Goal: Task Accomplishment & Management: Manage account settings

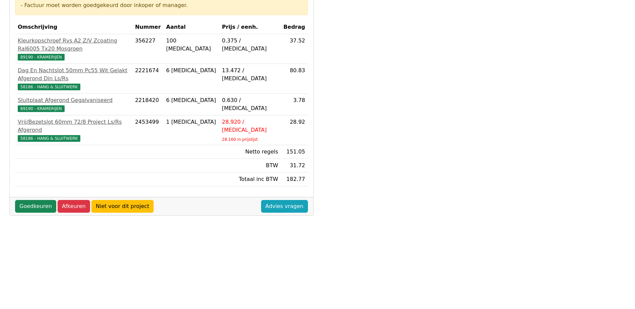
scroll to position [134, 0]
click at [32, 200] on link "Goedkeuren" at bounding box center [35, 206] width 41 height 13
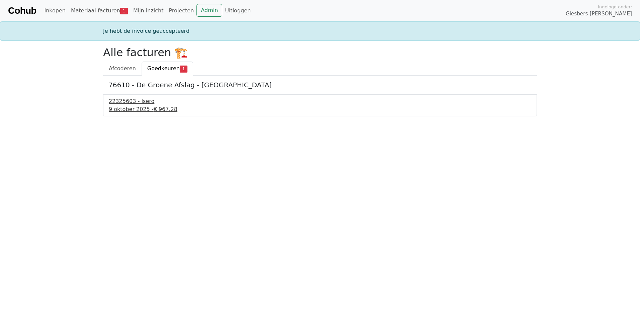
click at [136, 108] on div "9 oktober 2025 - € 967.28" at bounding box center [320, 109] width 423 height 8
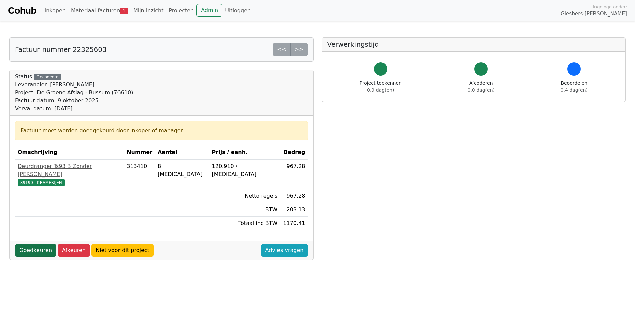
click at [34, 244] on link "Goedkeuren" at bounding box center [35, 250] width 41 height 13
